Goal: Information Seeking & Learning: Learn about a topic

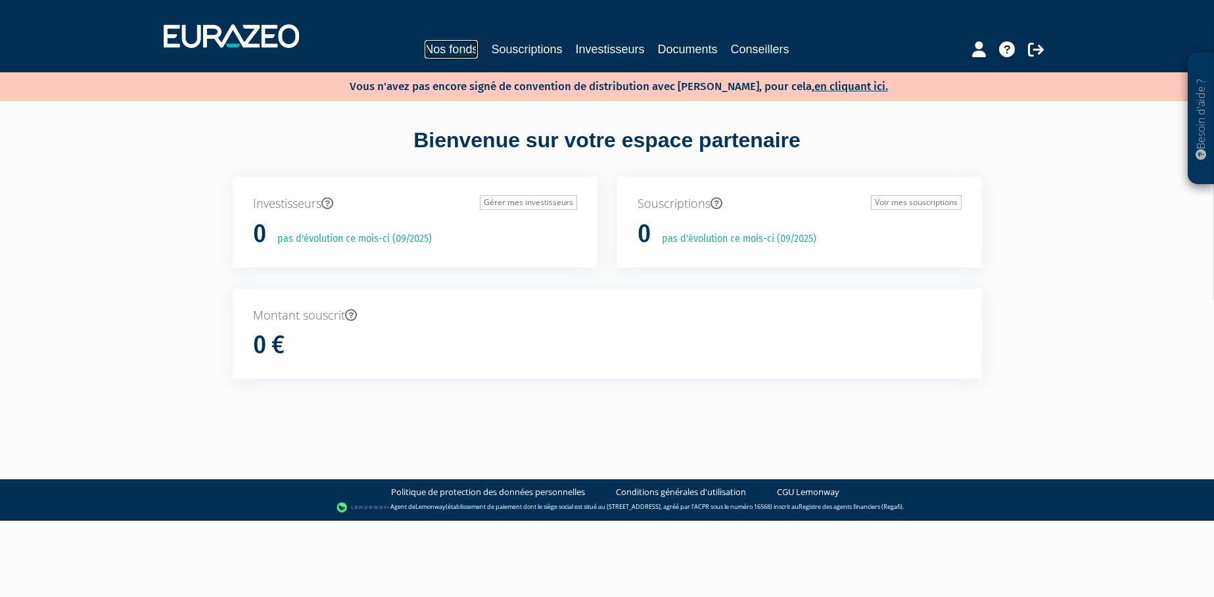
click at [448, 46] on link "Nos fonds" at bounding box center [450, 49] width 53 height 18
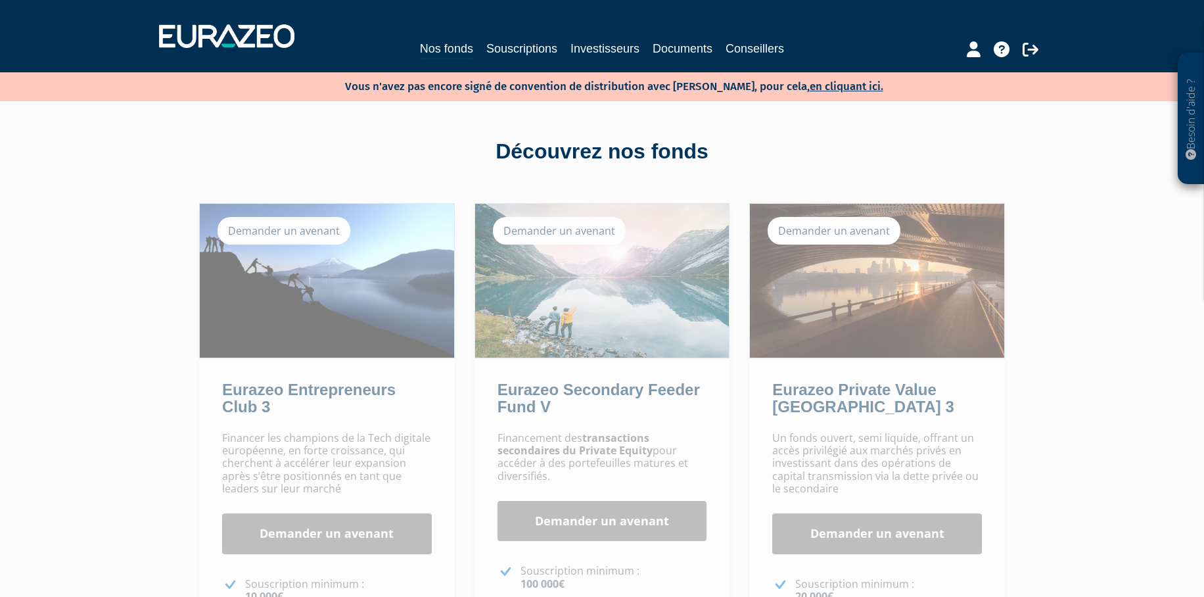
click at [833, 220] on div "Demander un avenant" at bounding box center [833, 231] width 133 height 28
click at [834, 236] on div "Demander un avenant" at bounding box center [833, 231] width 133 height 28
click at [680, 51] on link "Documents" at bounding box center [682, 48] width 60 height 18
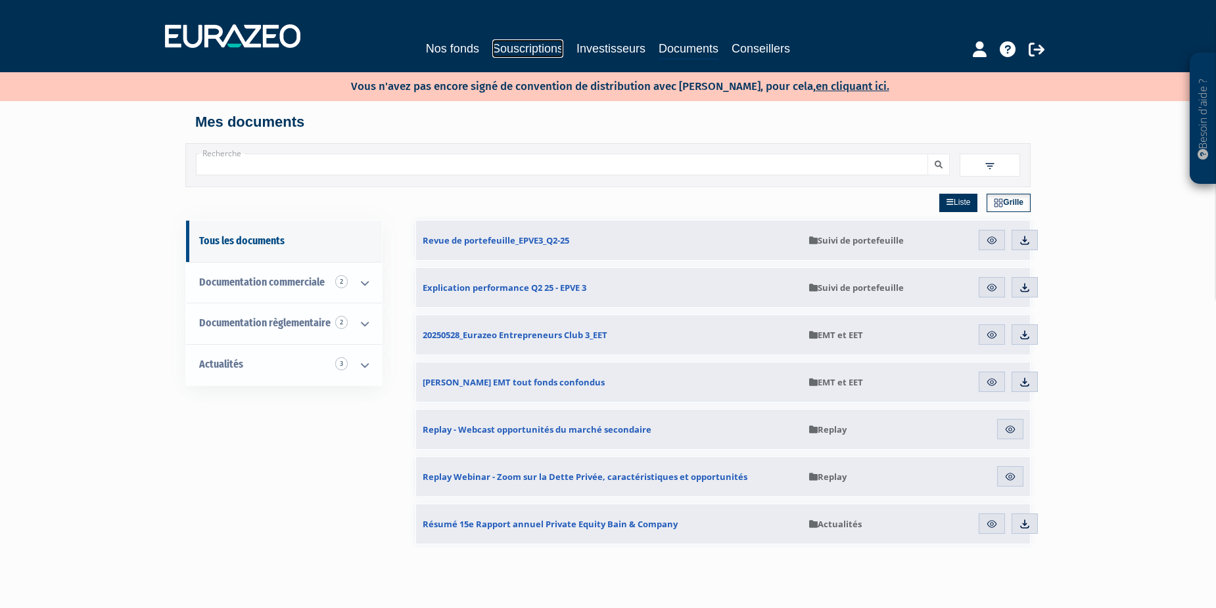
click at [512, 48] on link "Souscriptions" at bounding box center [527, 48] width 71 height 18
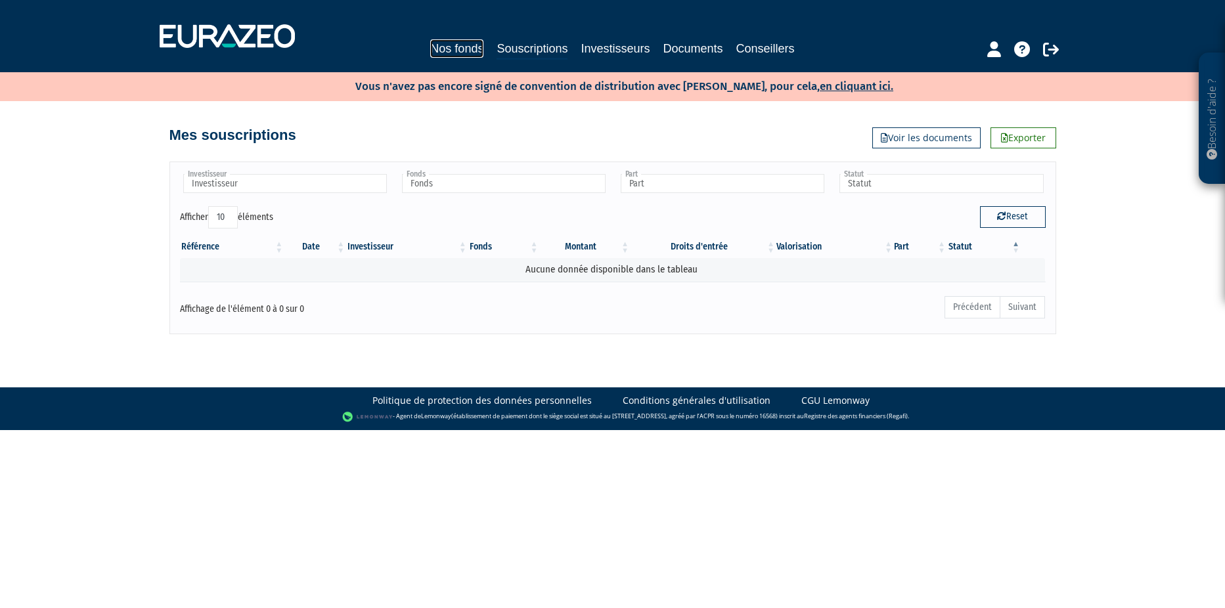
click at [457, 48] on link "Nos fonds" at bounding box center [456, 48] width 53 height 18
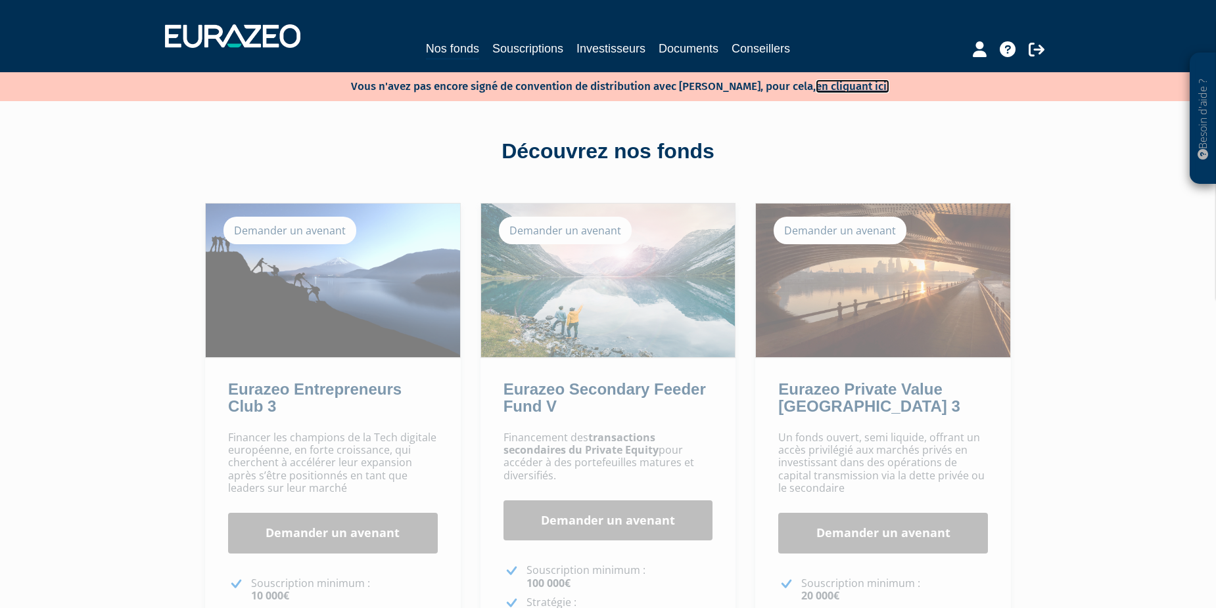
click at [834, 86] on link "en cliquant ici." at bounding box center [852, 87] width 74 height 14
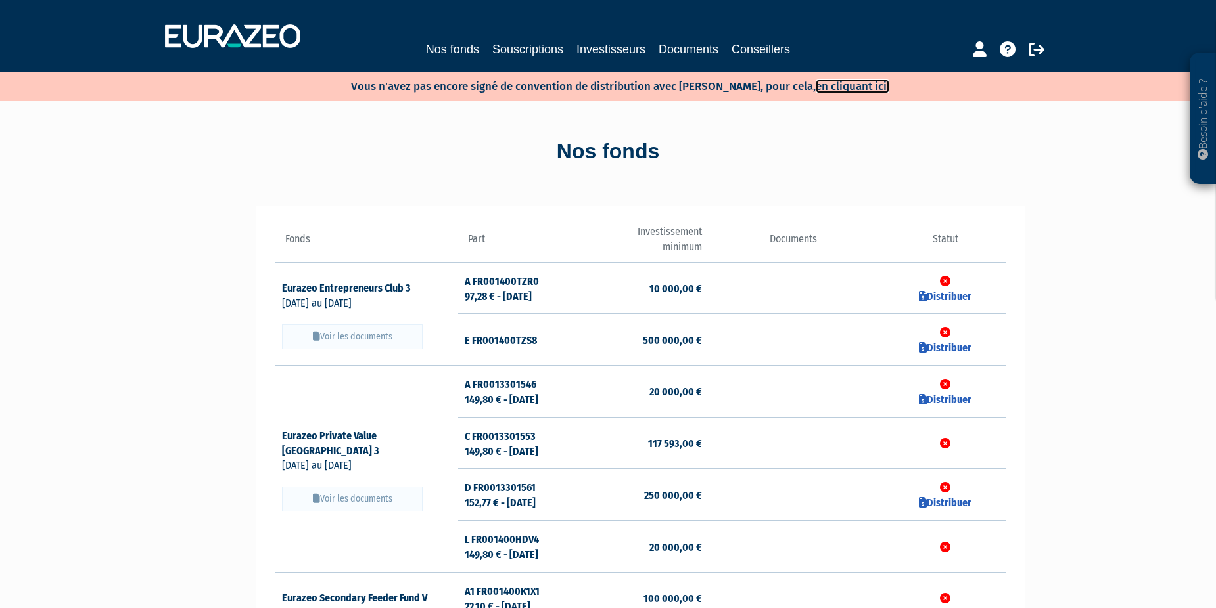
click at [823, 81] on link "en cliquant ici." at bounding box center [852, 87] width 74 height 14
click at [680, 45] on link "Documents" at bounding box center [688, 49] width 60 height 18
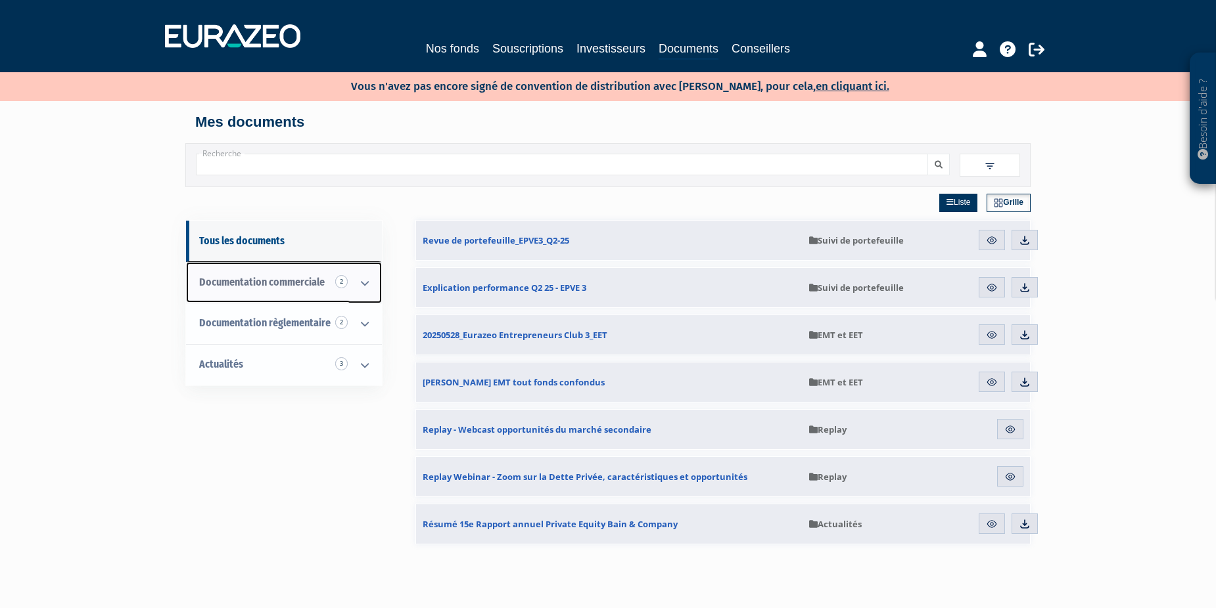
click at [367, 282] on icon at bounding box center [365, 283] width 34 height 41
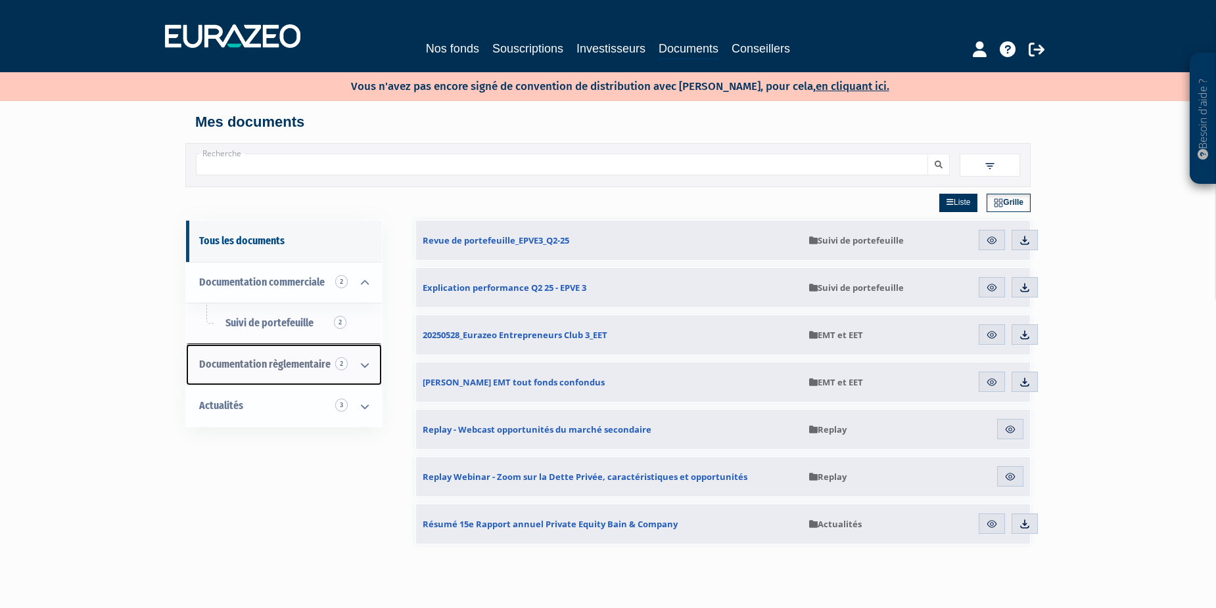
click at [362, 365] on icon at bounding box center [365, 365] width 34 height 41
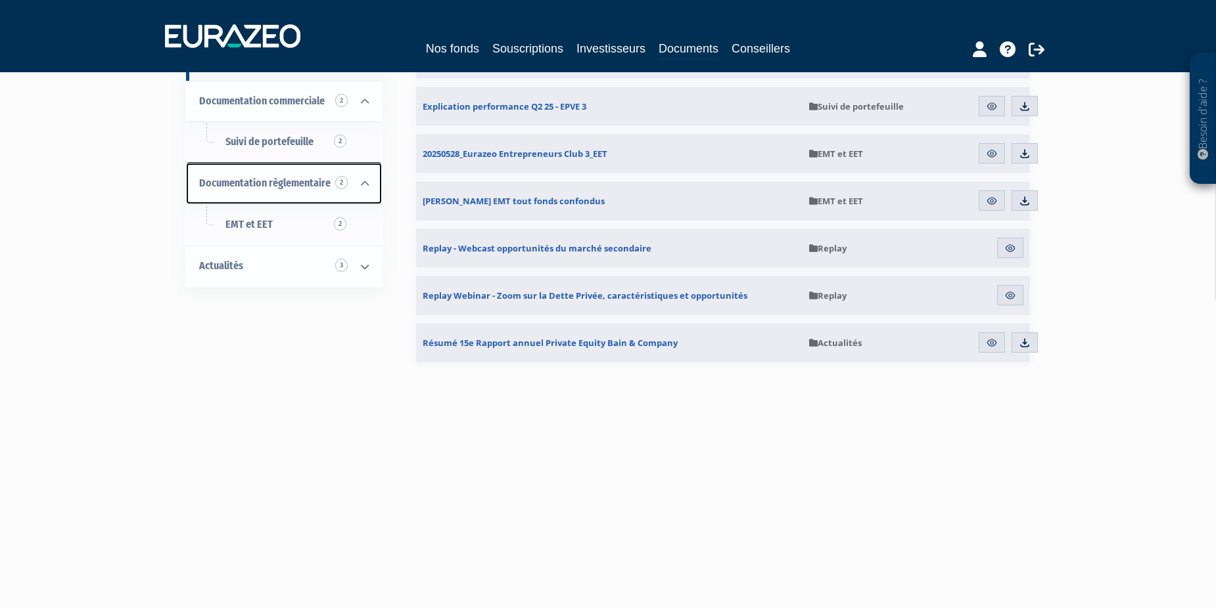
scroll to position [197, 0]
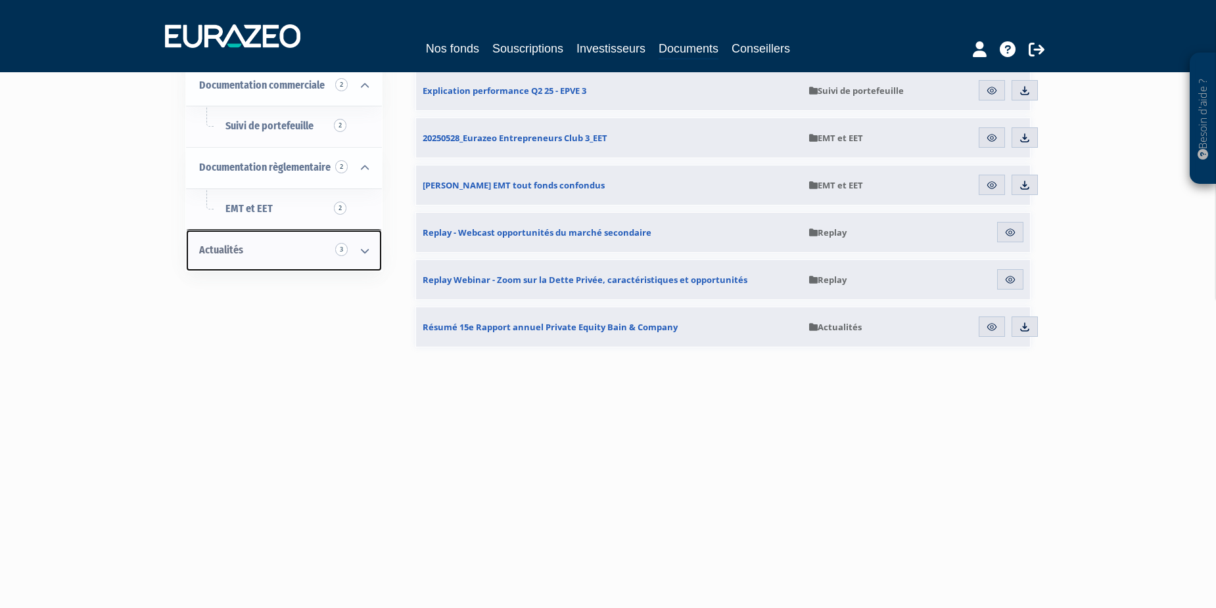
click at [359, 250] on icon at bounding box center [365, 251] width 34 height 41
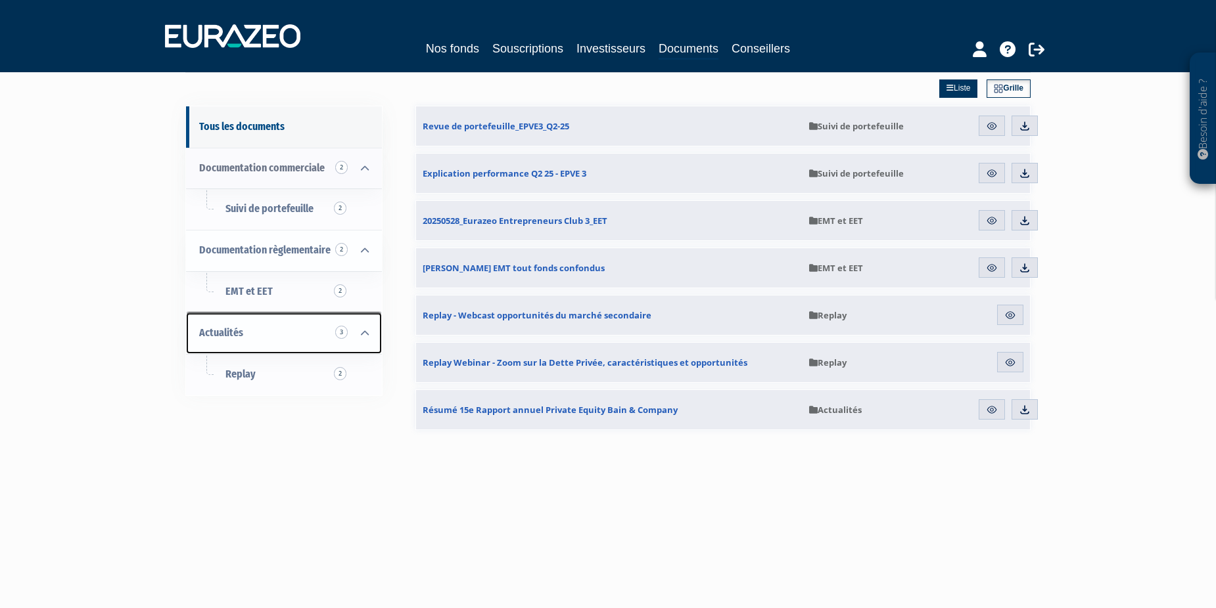
scroll to position [0, 0]
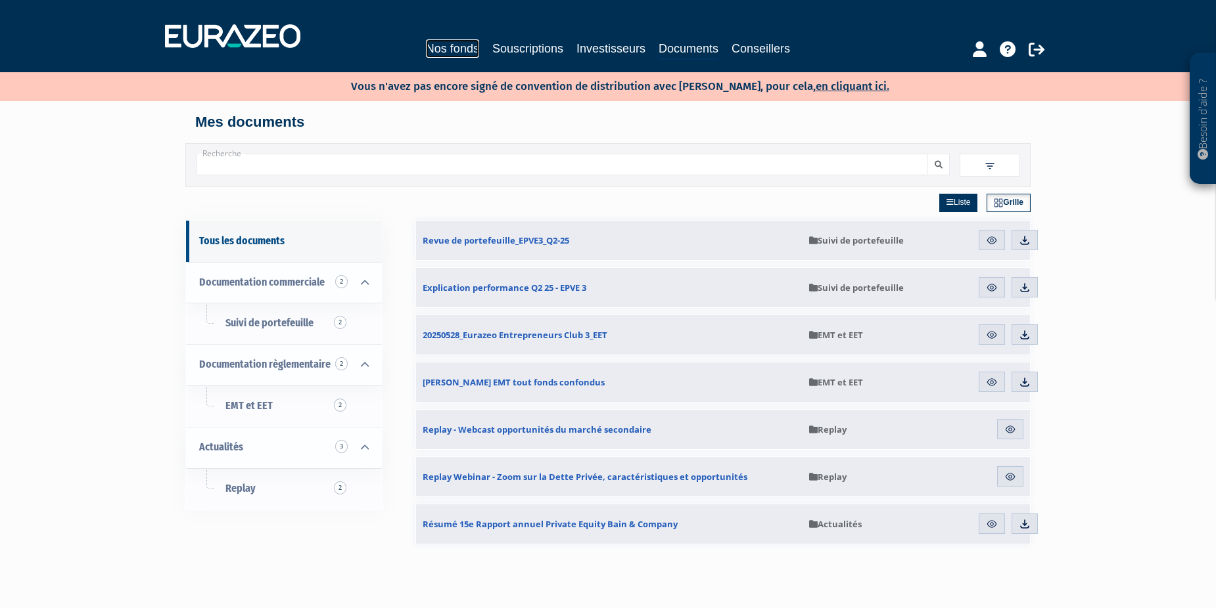
click at [453, 47] on link "Nos fonds" at bounding box center [452, 48] width 53 height 18
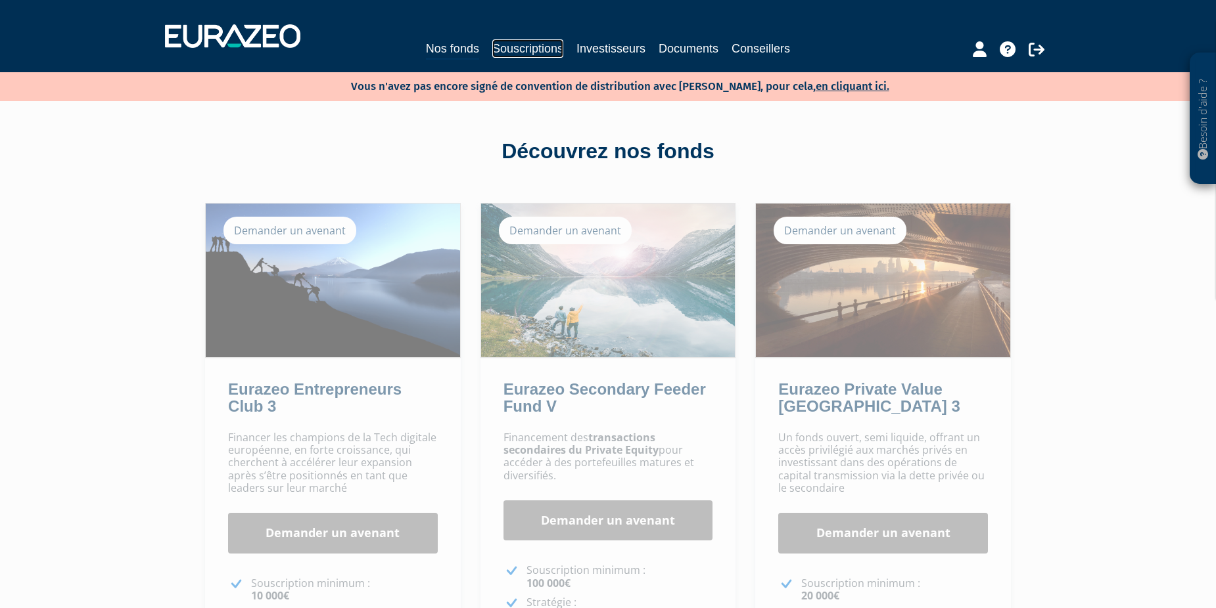
click at [526, 48] on link "Souscriptions" at bounding box center [527, 48] width 71 height 18
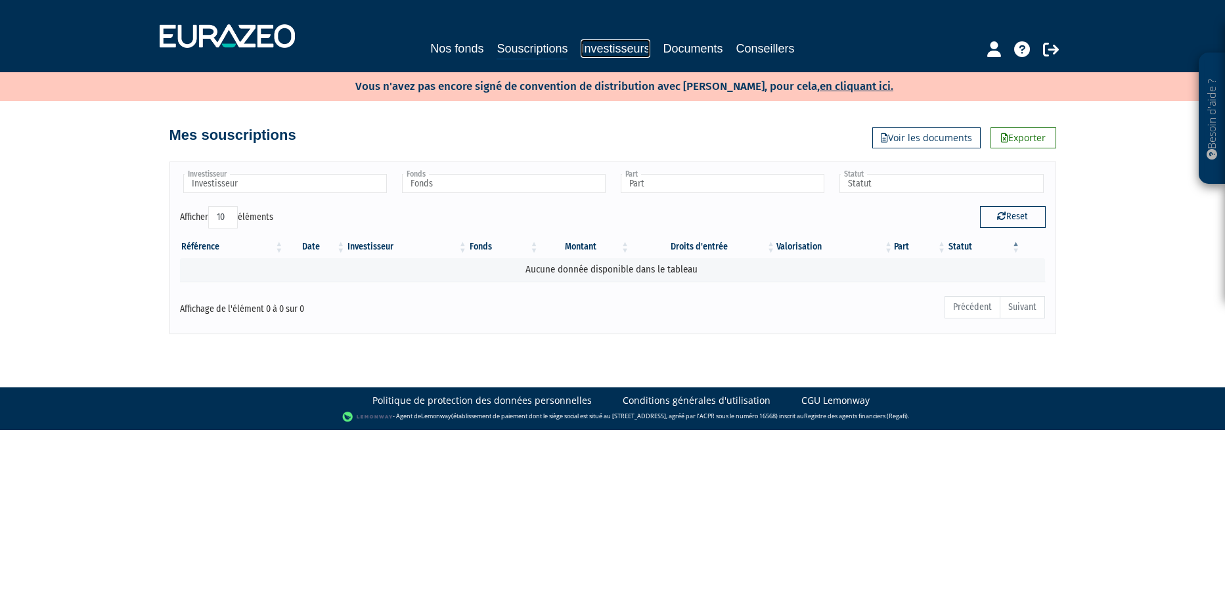
click at [605, 46] on link "Investisseurs" at bounding box center [615, 48] width 69 height 18
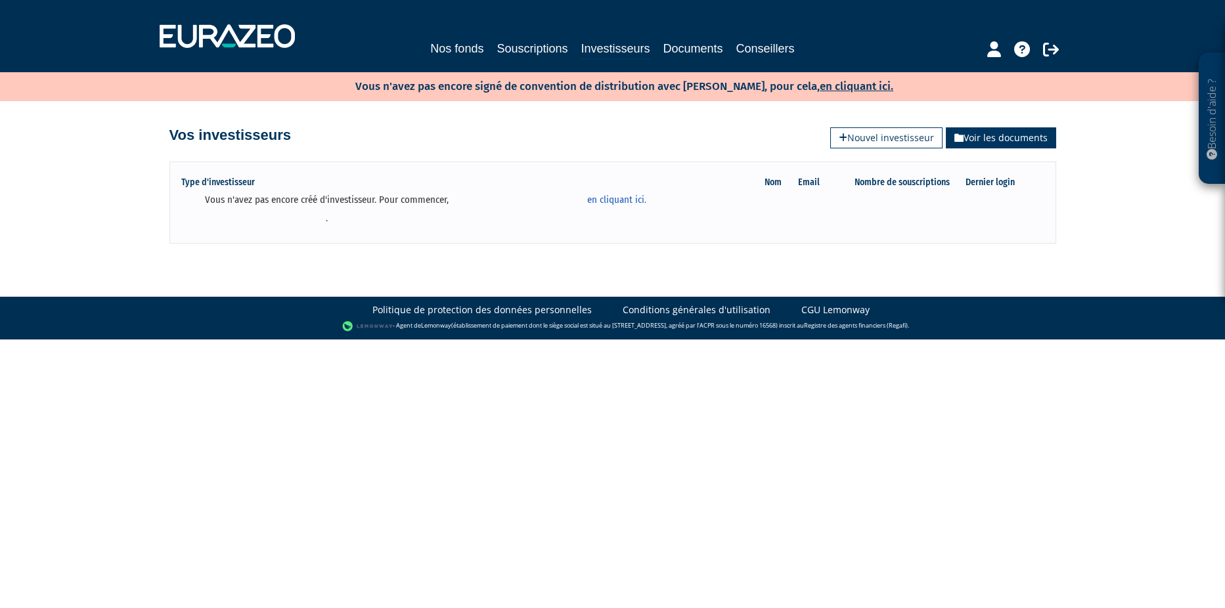
click at [984, 137] on link "Voir les documents" at bounding box center [1001, 137] width 110 height 21
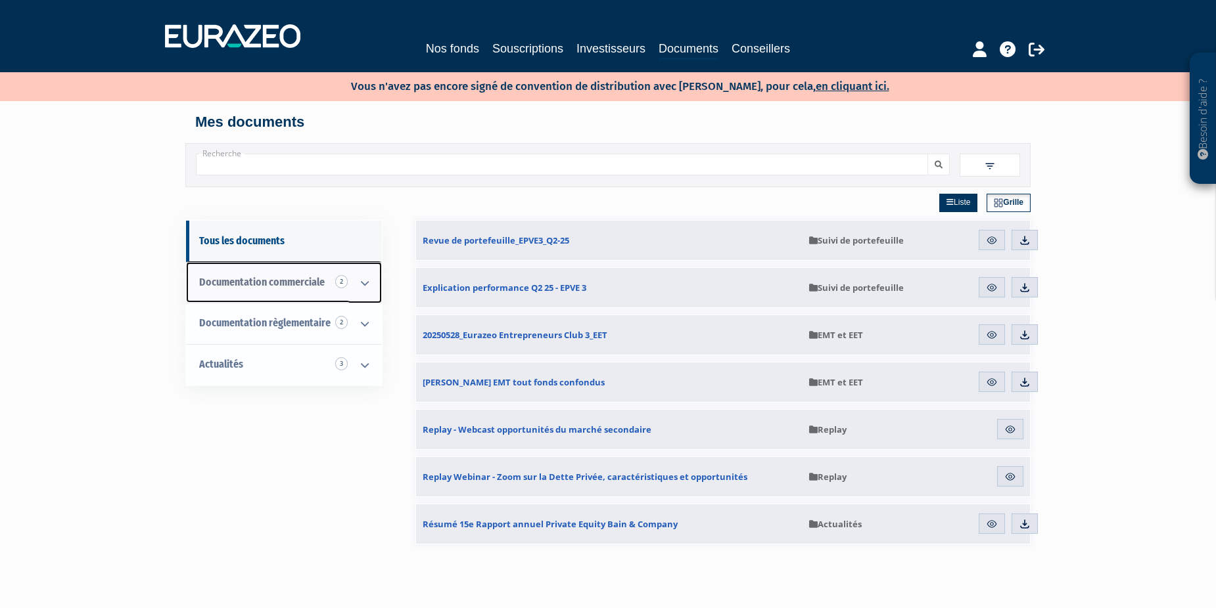
click at [319, 285] on span "Documentation commerciale 2" at bounding box center [261, 282] width 125 height 12
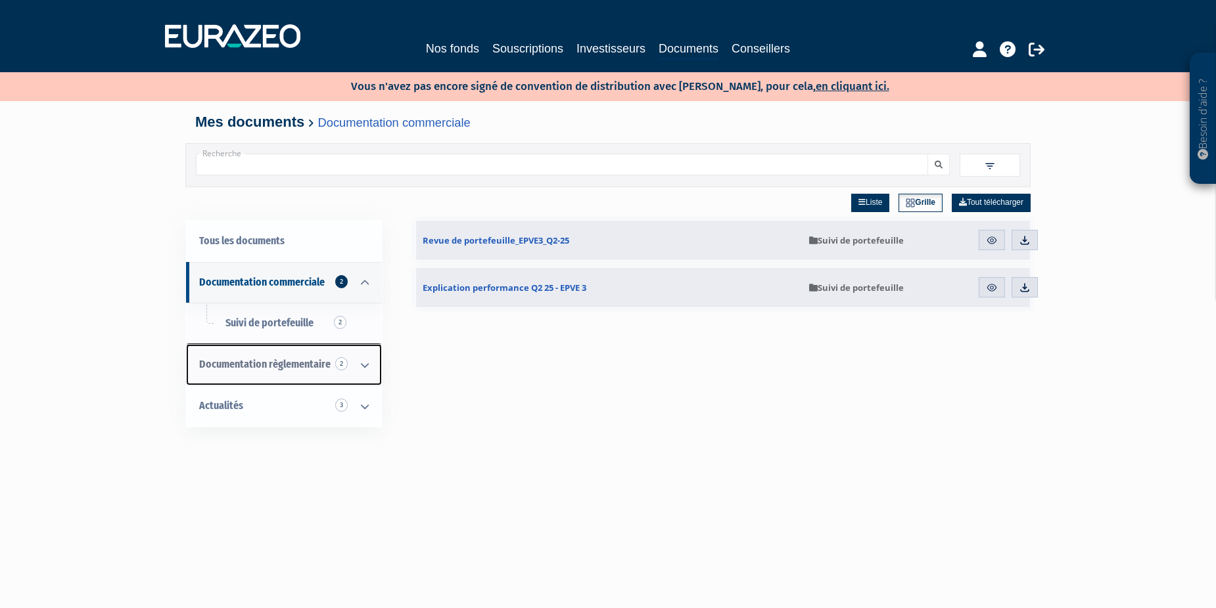
click at [298, 373] on link "Documentation règlementaire 2" at bounding box center [284, 364] width 196 height 41
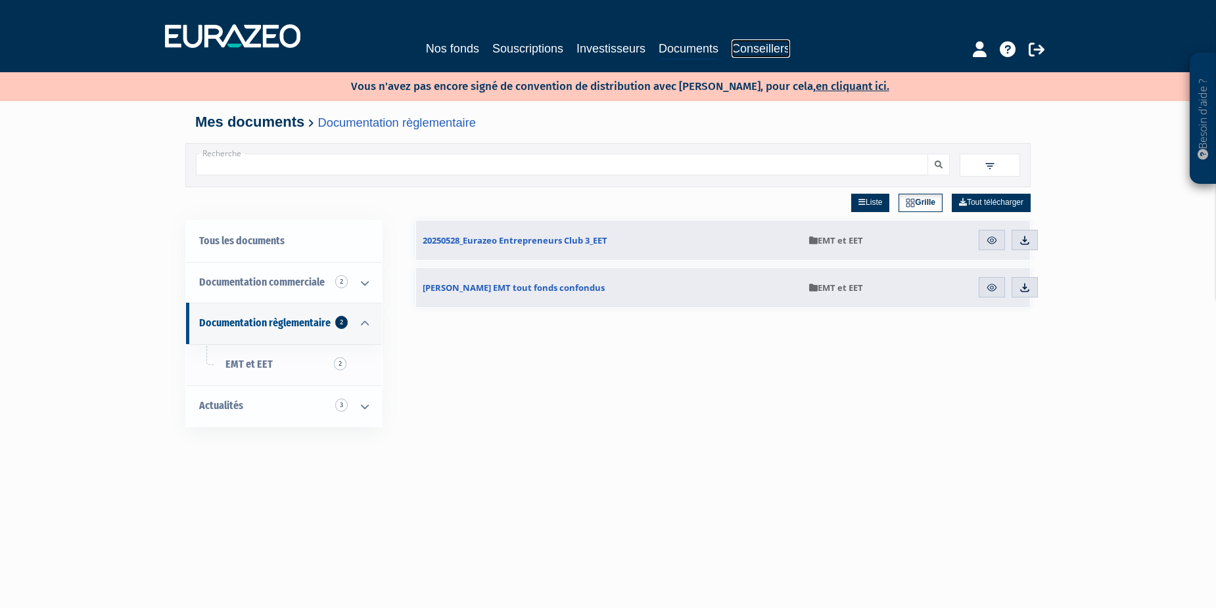
click at [758, 49] on link "Conseillers" at bounding box center [760, 48] width 58 height 18
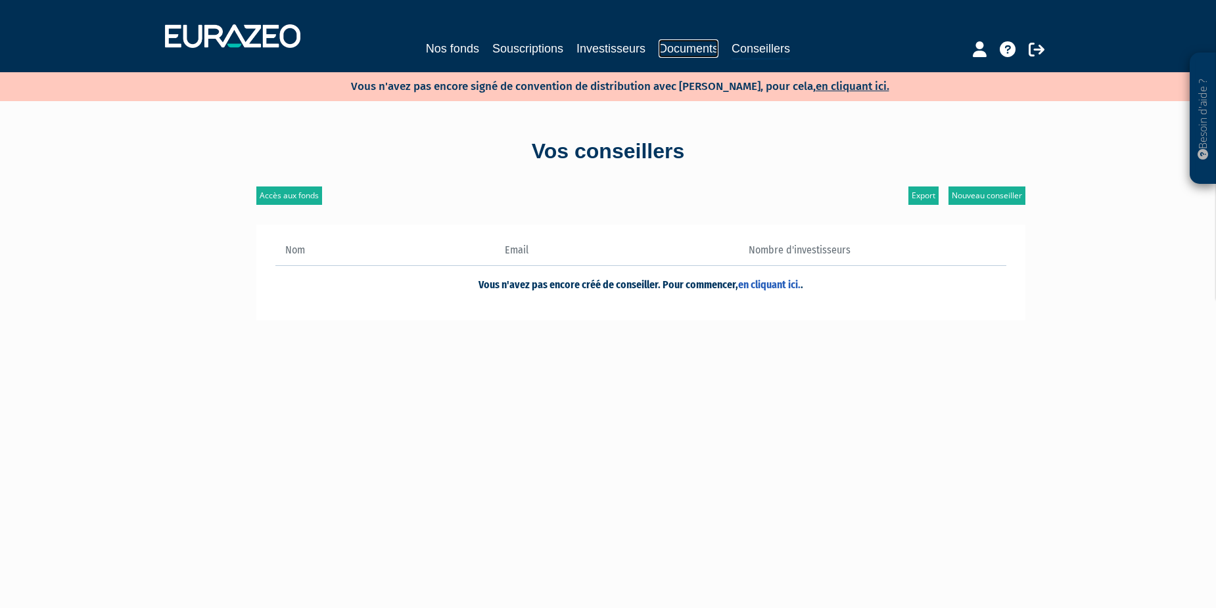
click at [693, 53] on link "Documents" at bounding box center [688, 48] width 60 height 18
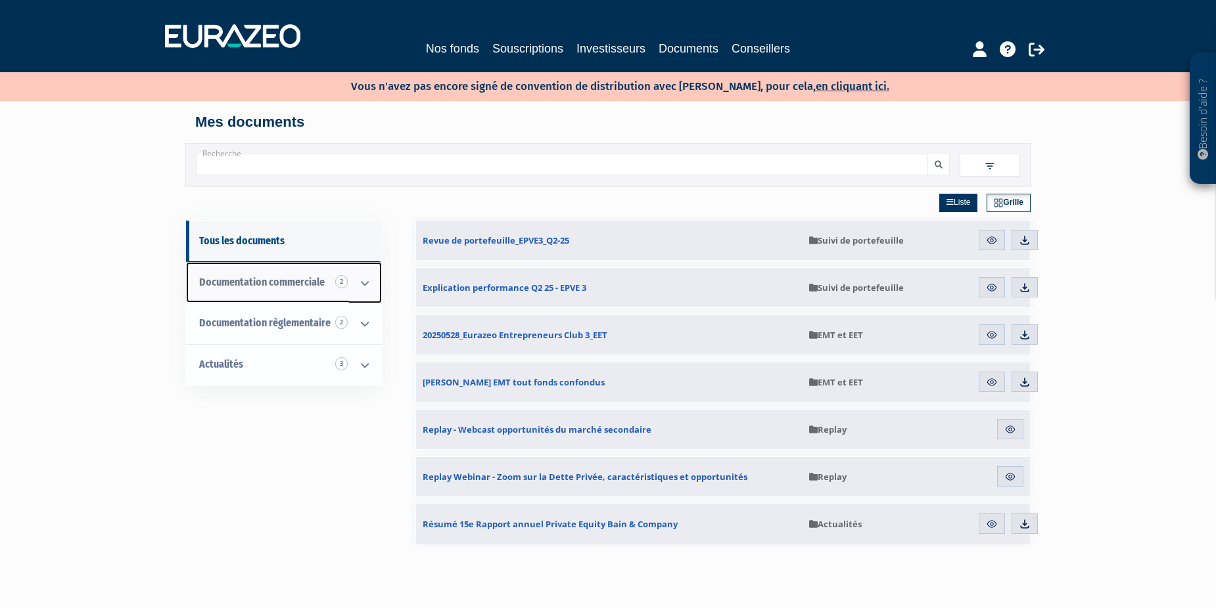
click at [359, 284] on icon at bounding box center [365, 283] width 34 height 41
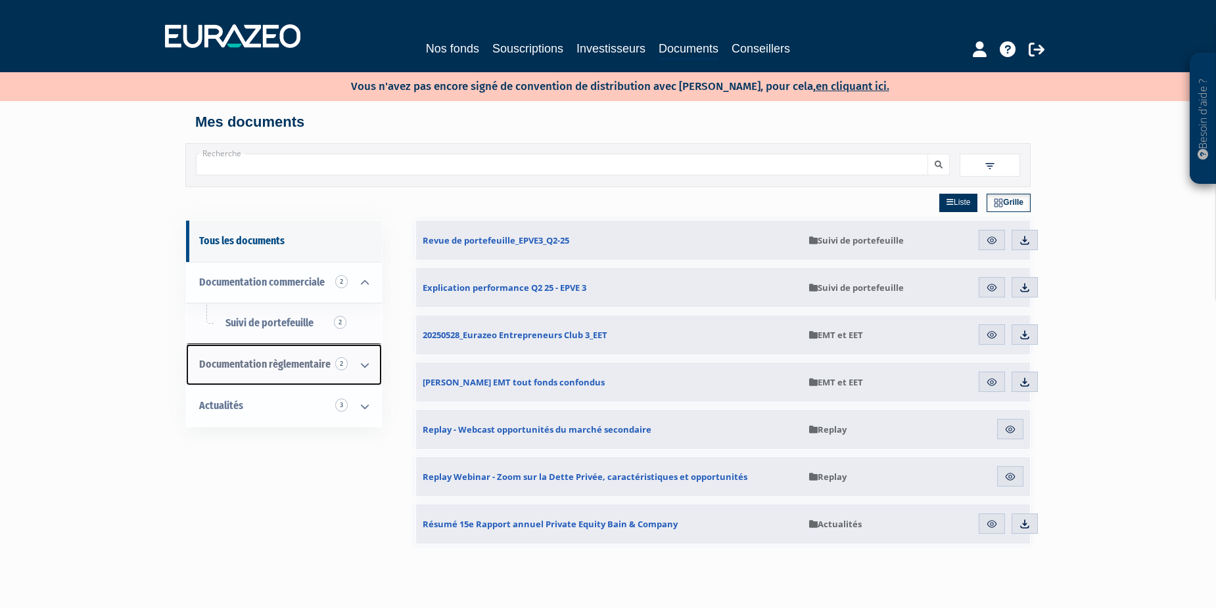
click at [363, 363] on icon at bounding box center [365, 365] width 34 height 41
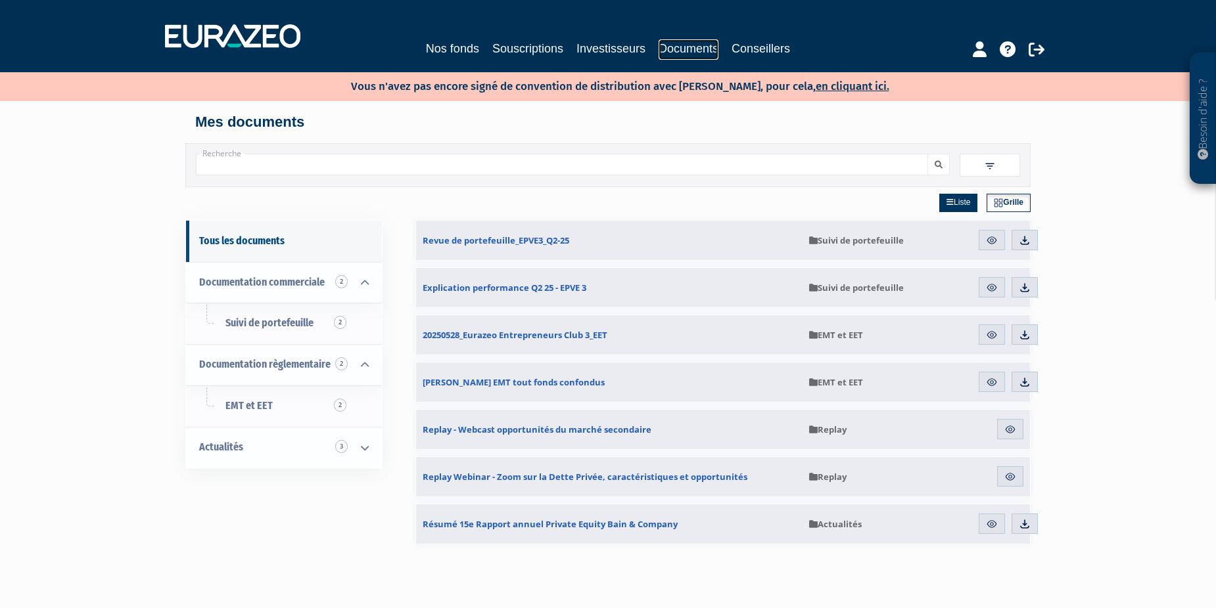
click at [675, 48] on link "Documents" at bounding box center [688, 49] width 60 height 20
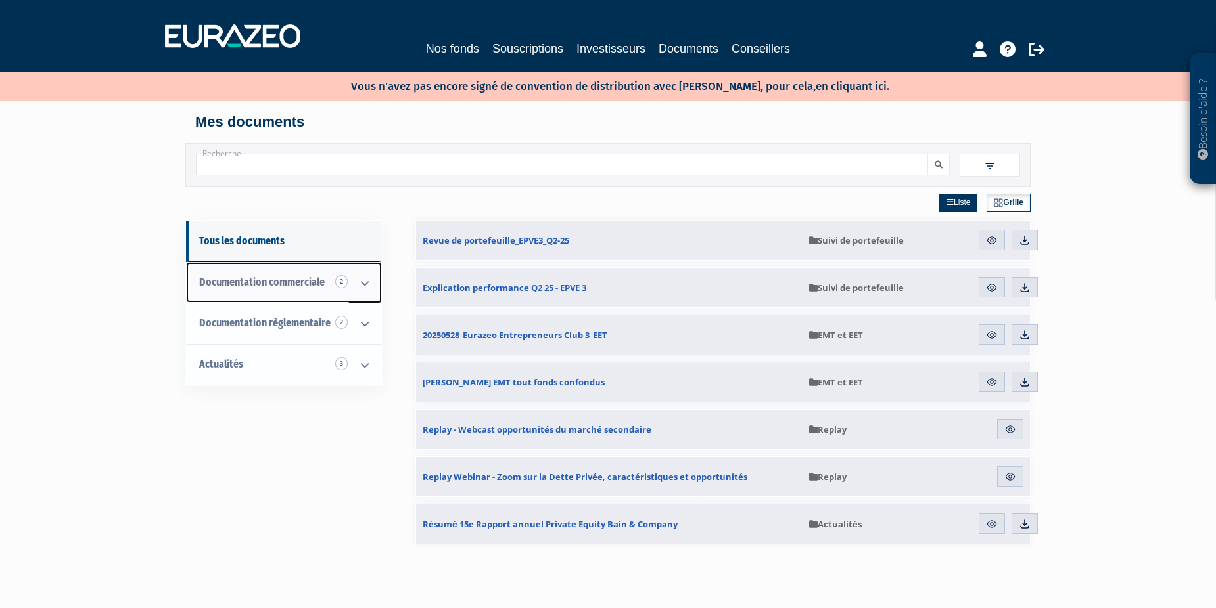
click at [363, 283] on icon at bounding box center [365, 283] width 34 height 41
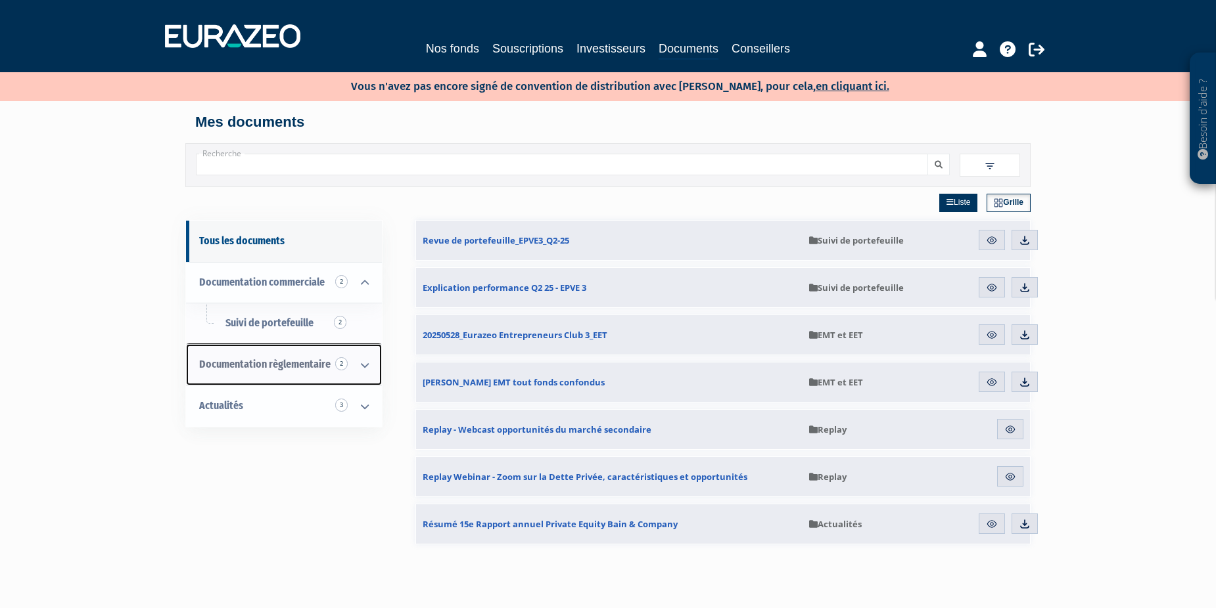
click at [261, 367] on span "Documentation règlementaire 2" at bounding box center [264, 364] width 131 height 12
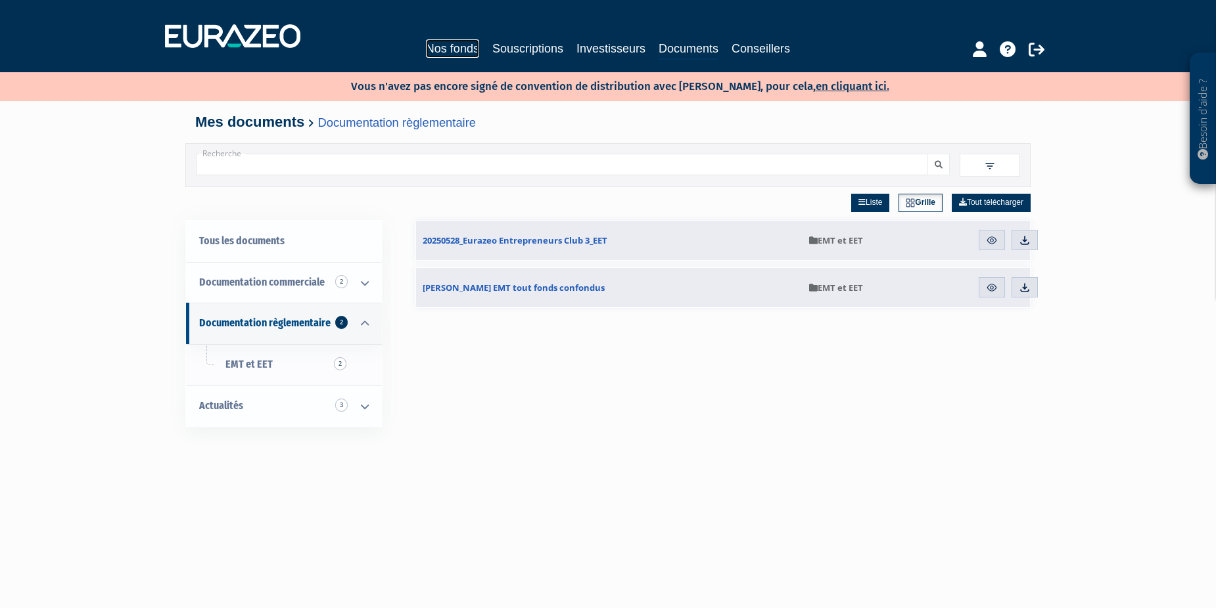
click at [449, 49] on link "Nos fonds" at bounding box center [452, 48] width 53 height 18
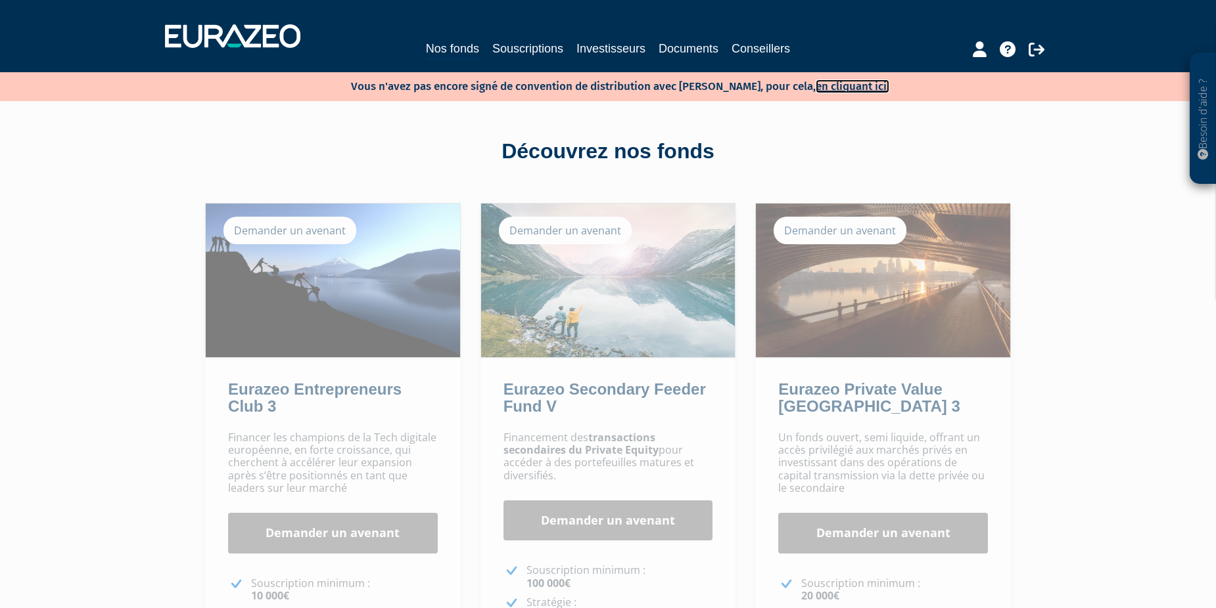
click at [837, 85] on link "en cliquant ici." at bounding box center [852, 87] width 74 height 14
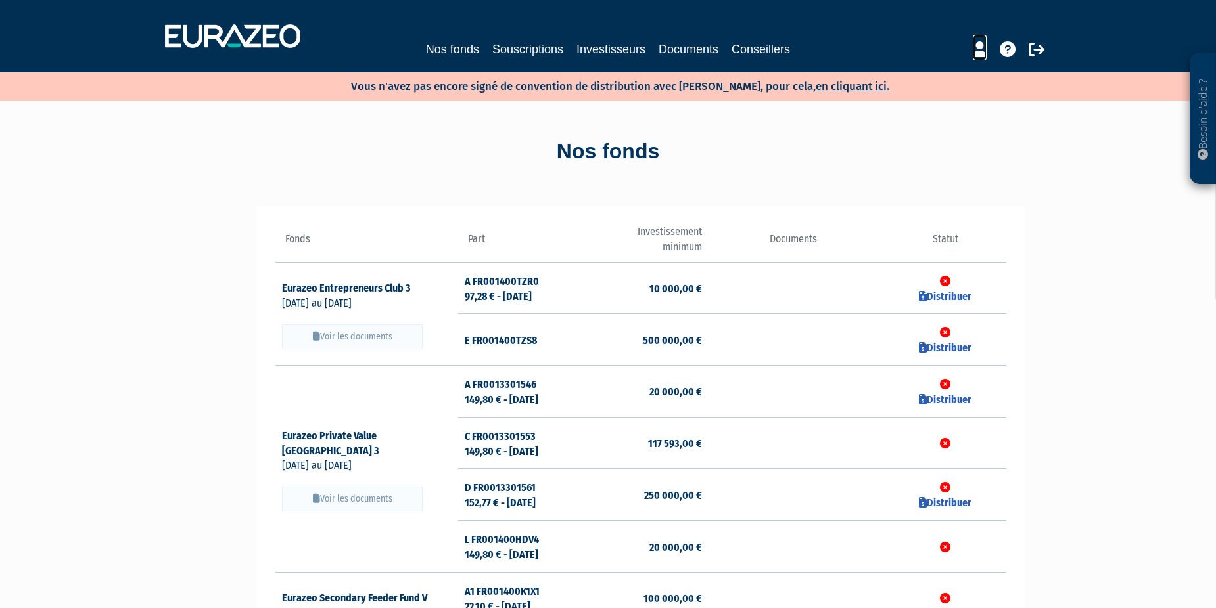
click at [979, 48] on icon at bounding box center [979, 49] width 14 height 16
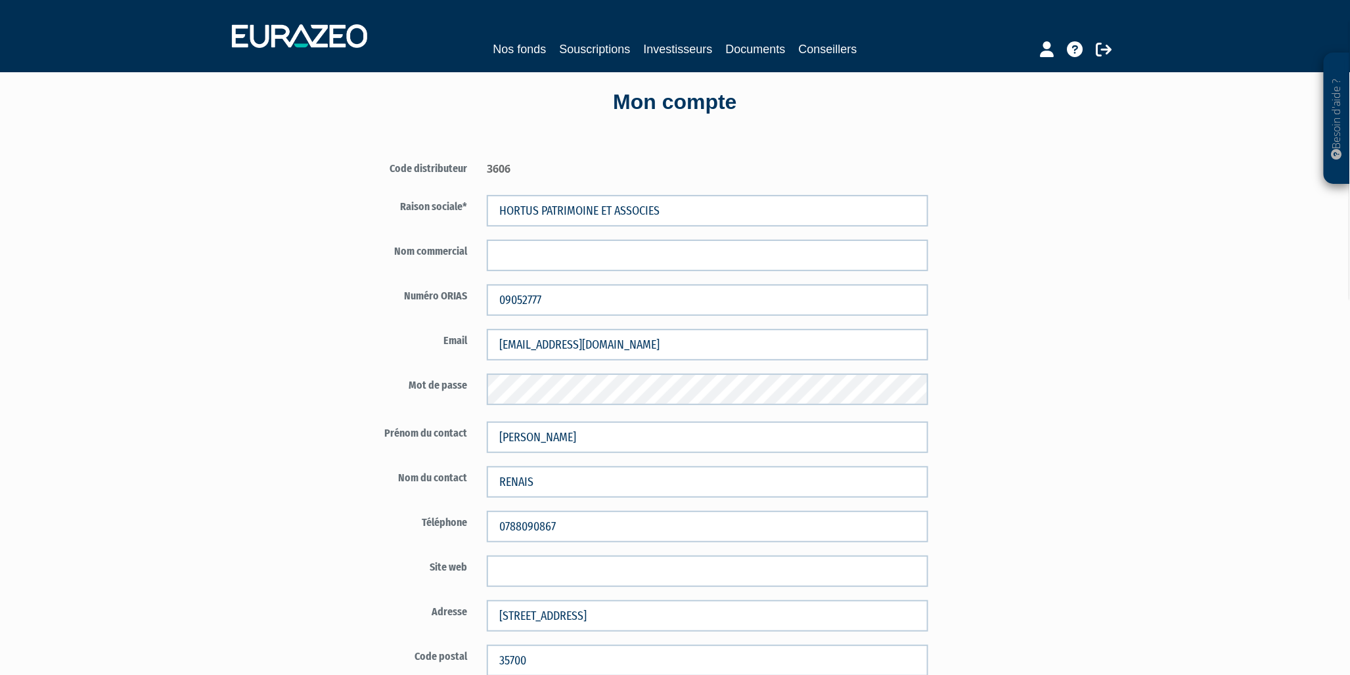
scroll to position [73, 0]
